Goal: Information Seeking & Learning: Learn about a topic

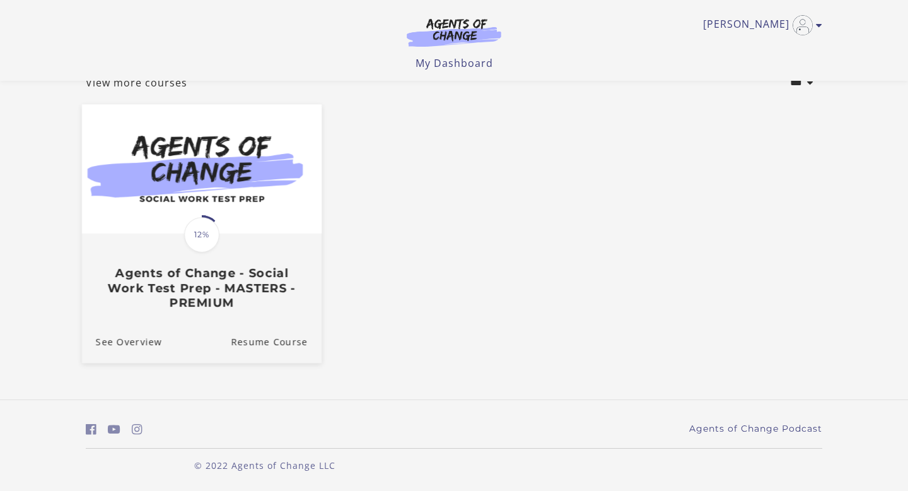
scroll to position [88, 0]
click at [242, 235] on div "Translation missing: en.liquid.partials.dashboard_course_card.progress_descript…" at bounding box center [202, 272] width 240 height 75
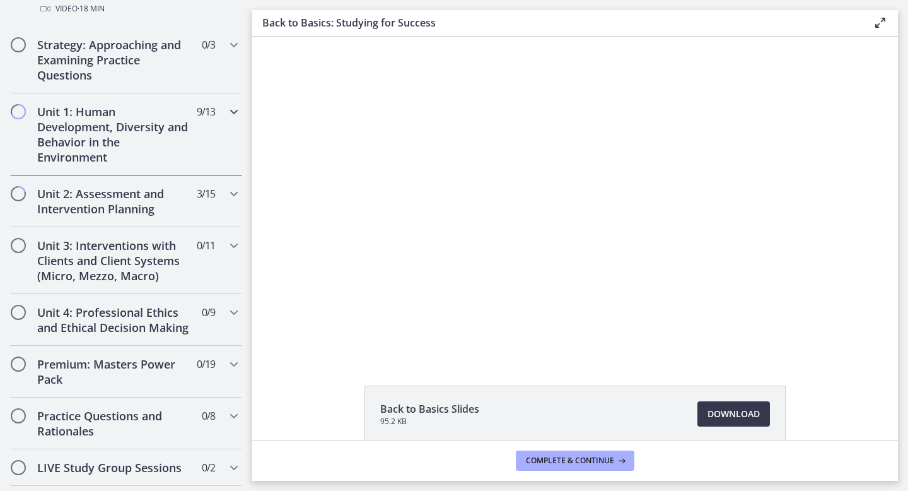
scroll to position [764, 0]
click at [231, 192] on icon "Chapters" at bounding box center [233, 194] width 15 height 15
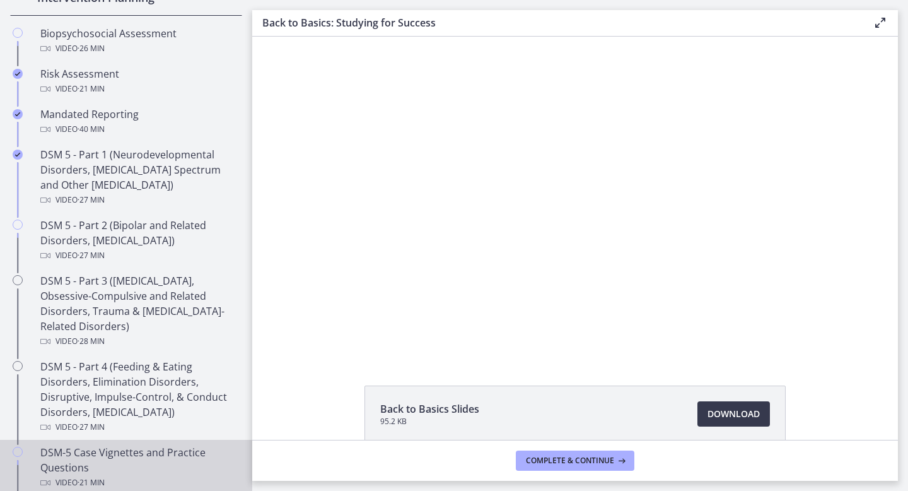
scroll to position [474, 0]
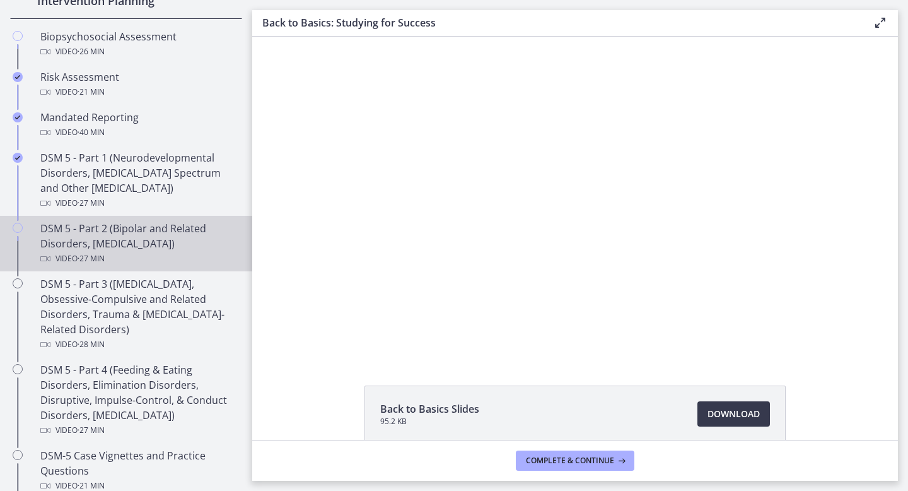
click at [132, 221] on div "DSM 5 - Part 2 (Bipolar and Related Disorders, [MEDICAL_DATA]) Video · 27 min" at bounding box center [138, 243] width 197 height 45
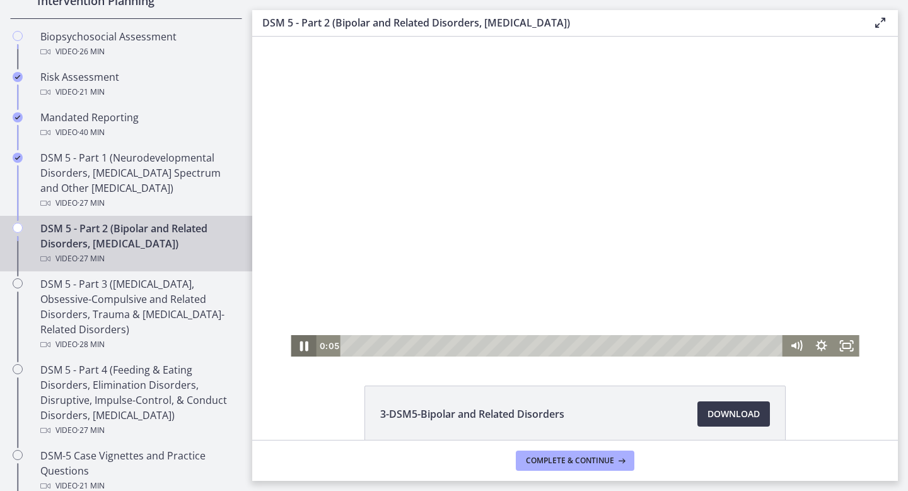
click at [308, 344] on icon "Pause" at bounding box center [303, 346] width 30 height 26
click at [301, 344] on icon "Play Video" at bounding box center [304, 345] width 25 height 21
click at [849, 341] on icon "Fullscreen" at bounding box center [847, 346] width 30 height 26
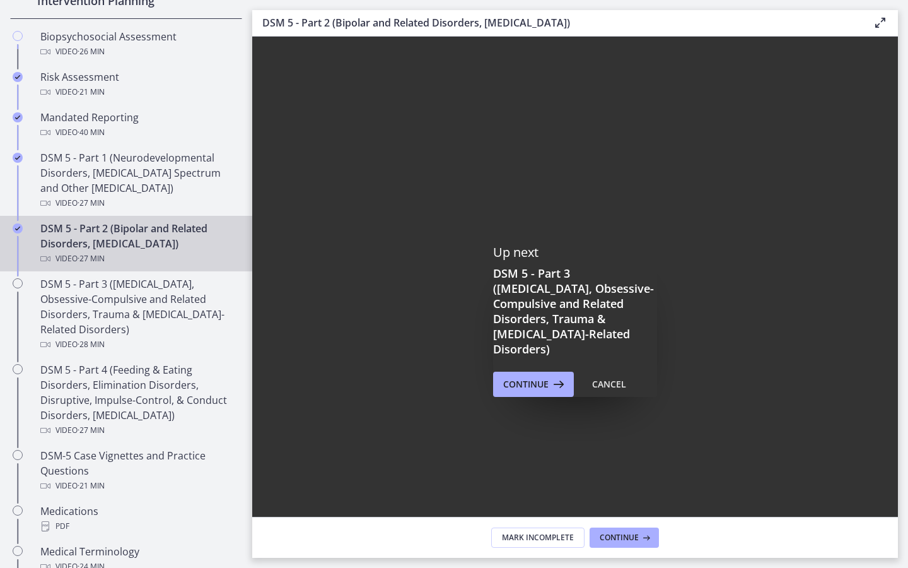
drag, startPoint x: 1028, startPoint y: 439, endPoint x: 1090, endPoint y: 466, distance: 67.5
click at [898, 466] on div at bounding box center [575, 292] width 646 height 511
click at [898, 469] on div at bounding box center [575, 292] width 646 height 511
